Goal: Find specific page/section: Find specific page/section

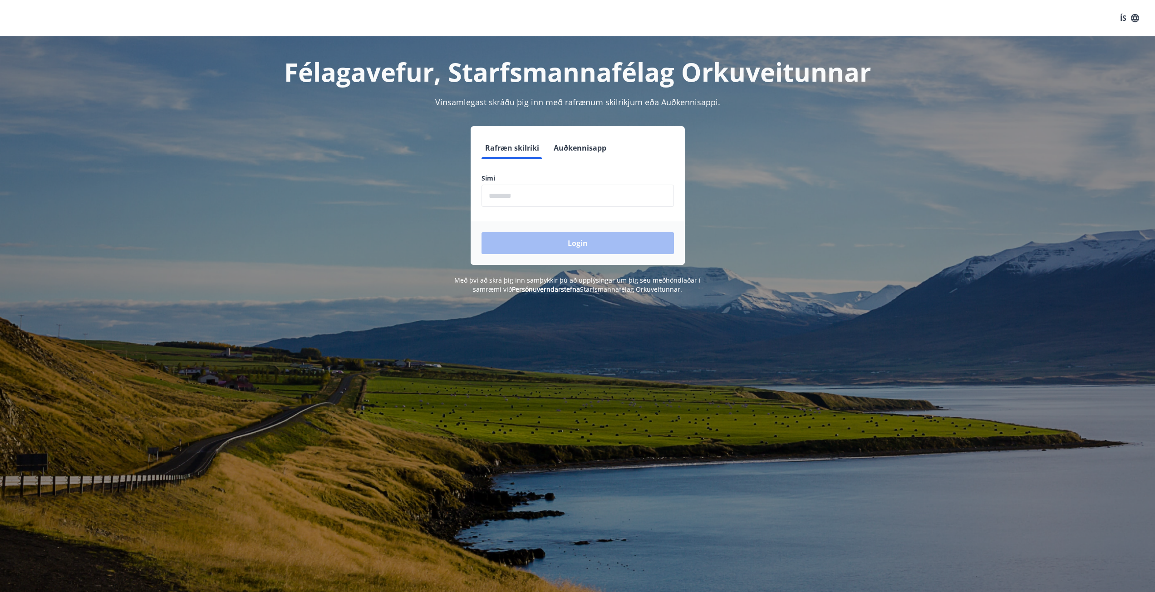
click at [501, 192] on input "phone" at bounding box center [578, 196] width 192 height 22
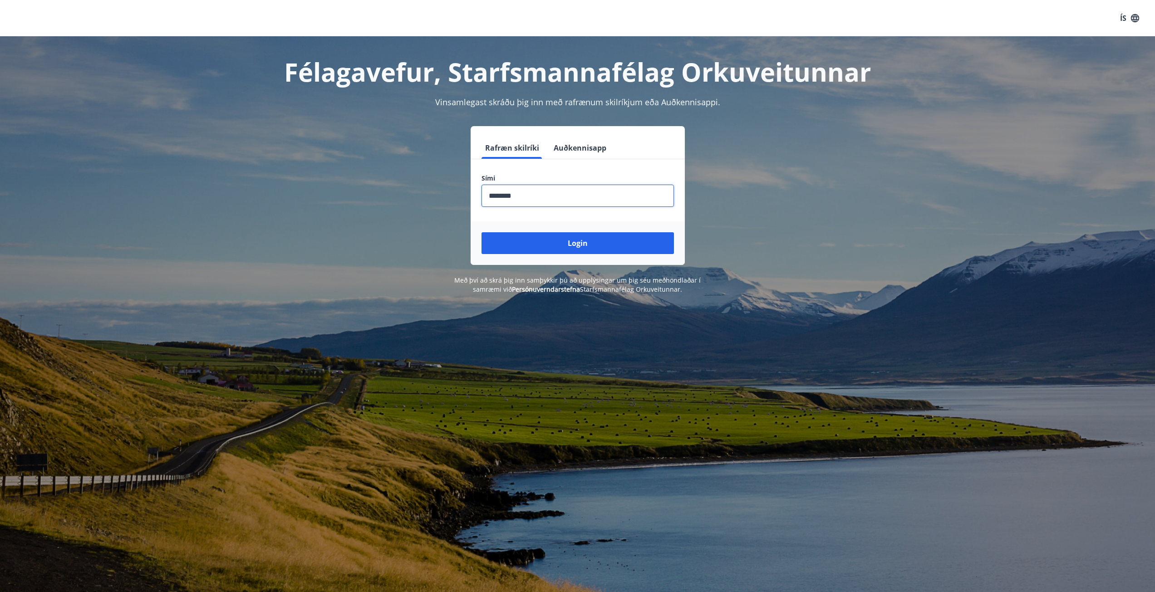
type input "********"
click at [482, 232] on button "Login" at bounding box center [578, 243] width 192 height 22
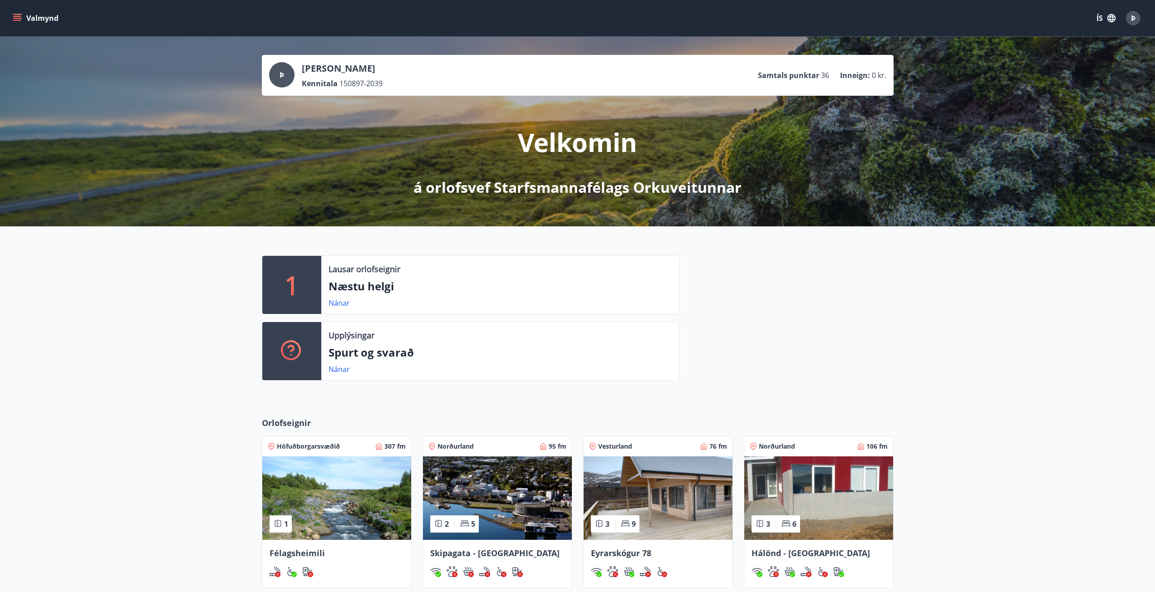
scroll to position [136, 0]
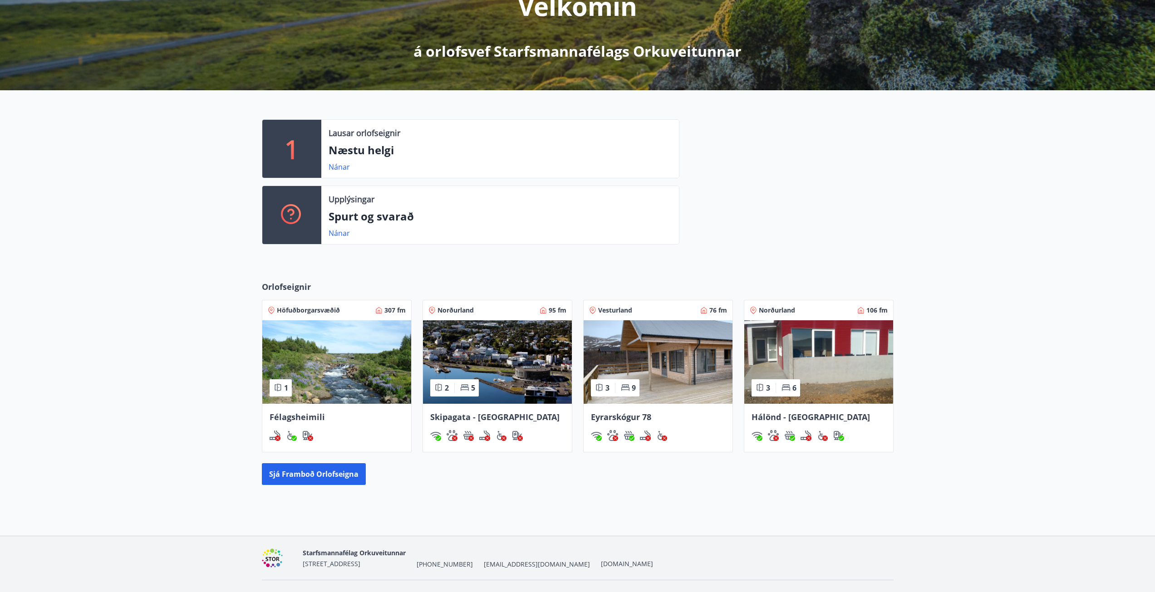
click at [323, 399] on img at bounding box center [336, 363] width 149 height 84
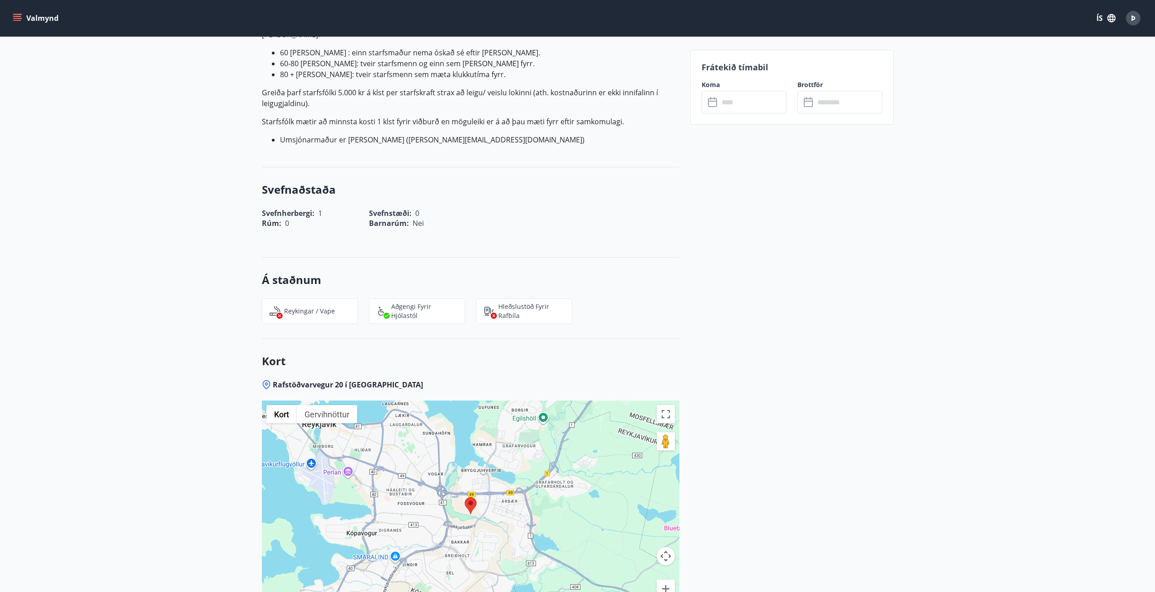
scroll to position [999, 0]
